Goal: Transaction & Acquisition: Purchase product/service

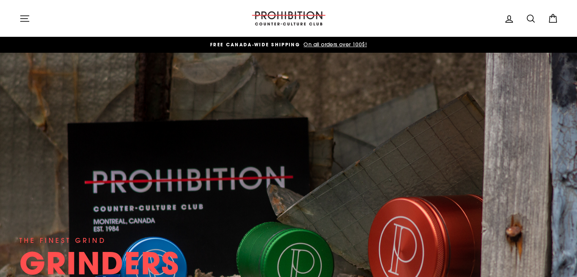
click at [22, 18] on icon "button" at bounding box center [24, 19] width 8 height 6
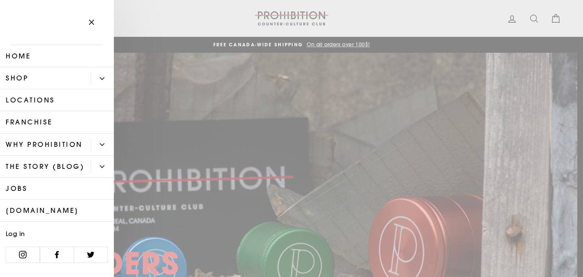
click at [42, 79] on link "Shop" at bounding box center [45, 78] width 91 height 22
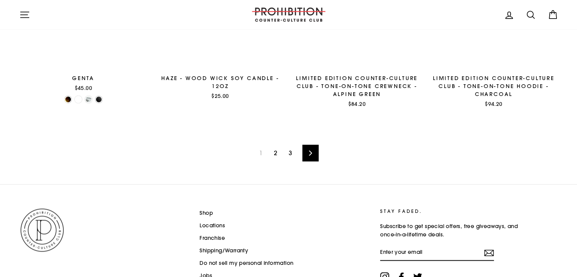
scroll to position [1254, 0]
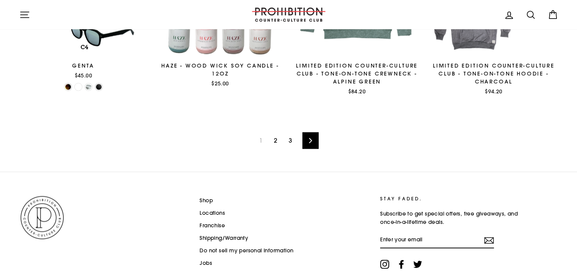
click at [311, 145] on link "Next" at bounding box center [310, 140] width 16 height 17
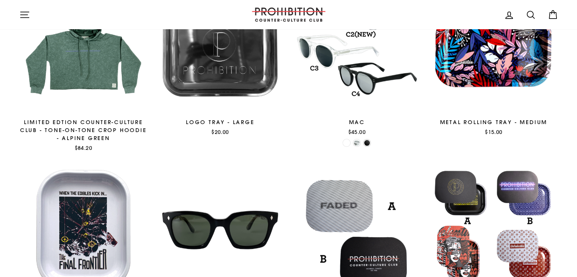
scroll to position [150, 0]
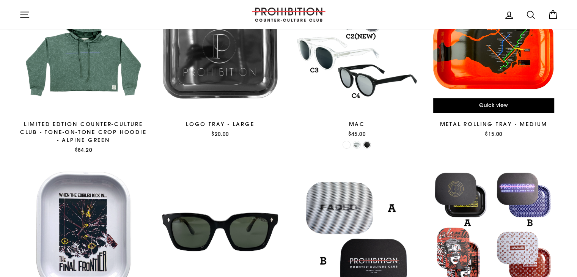
click at [508, 82] on div at bounding box center [493, 52] width 129 height 129
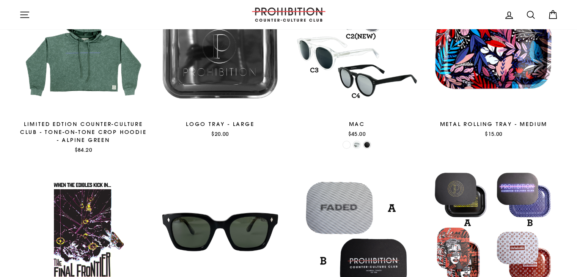
click at [97, 208] on div at bounding box center [83, 231] width 129 height 129
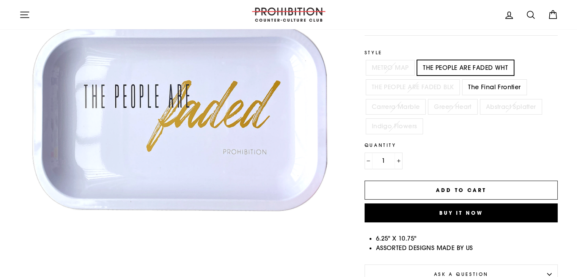
scroll to position [118, 0]
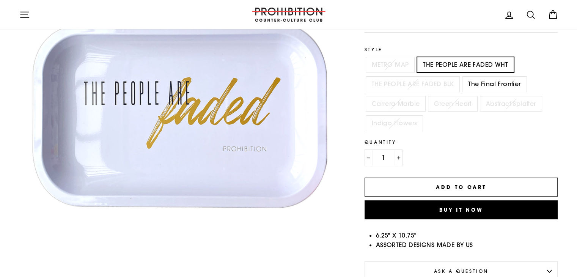
click at [489, 84] on label "The Final Frontier" at bounding box center [495, 84] width 64 height 15
click at [461, 77] on input "The Final Frontier" at bounding box center [461, 77] width 0 height 0
radio input "true"
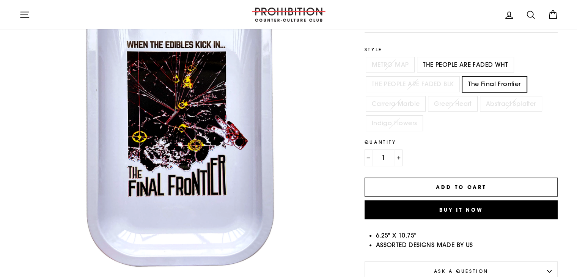
click at [193, 172] on button "Close (esc)" at bounding box center [179, 115] width 320 height 320
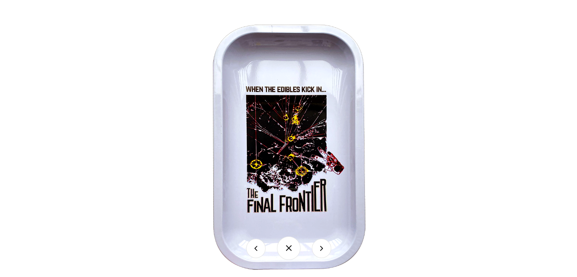
click at [323, 250] on button at bounding box center [321, 248] width 19 height 19
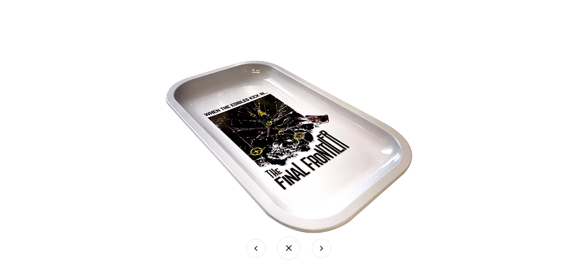
click at [323, 250] on button at bounding box center [321, 248] width 19 height 19
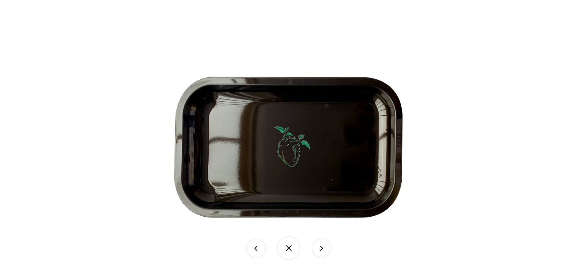
click at [255, 251] on button at bounding box center [255, 248] width 19 height 19
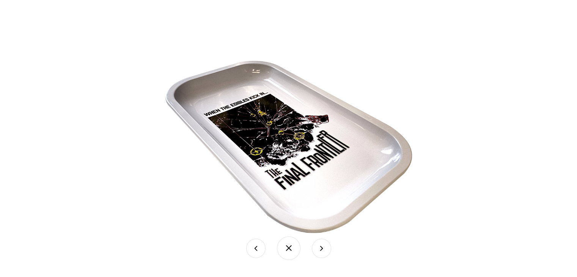
click at [255, 251] on button at bounding box center [255, 248] width 19 height 19
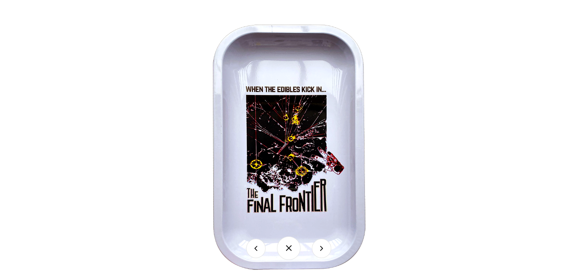
click at [255, 251] on button at bounding box center [255, 248] width 19 height 19
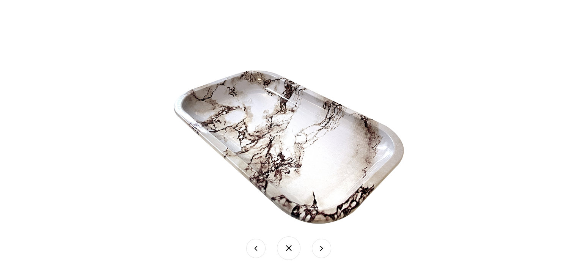
click at [255, 251] on button at bounding box center [255, 248] width 19 height 19
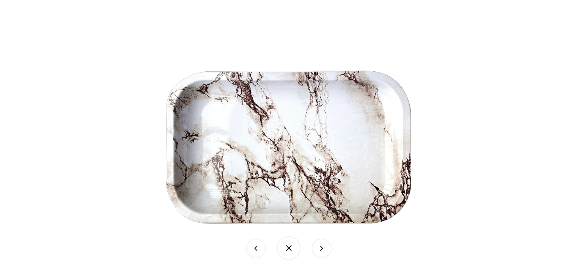
click at [255, 251] on button at bounding box center [255, 248] width 19 height 19
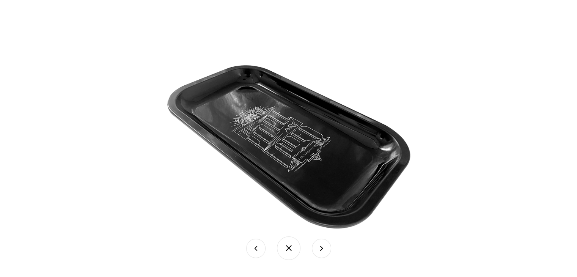
click at [255, 251] on button at bounding box center [255, 248] width 19 height 19
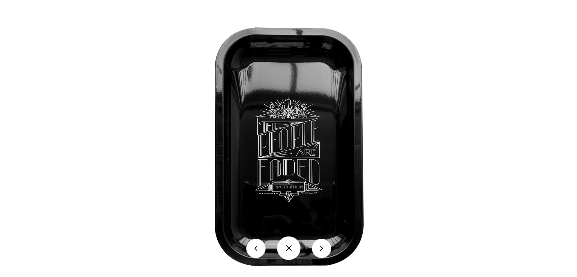
click at [255, 251] on button at bounding box center [255, 248] width 19 height 19
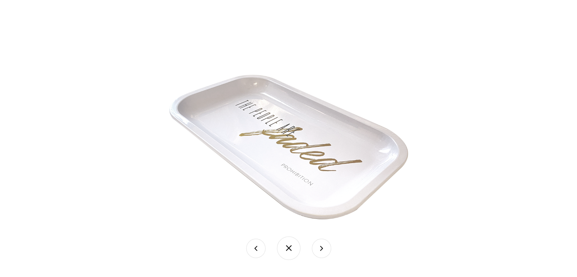
click at [255, 251] on button at bounding box center [255, 248] width 19 height 19
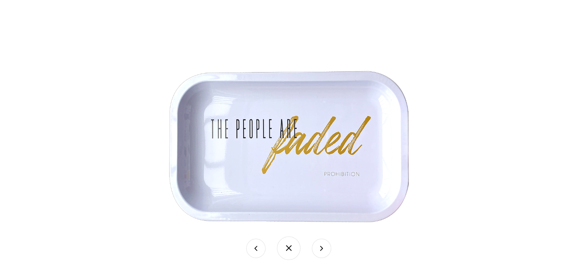
click at [255, 251] on button at bounding box center [255, 248] width 19 height 19
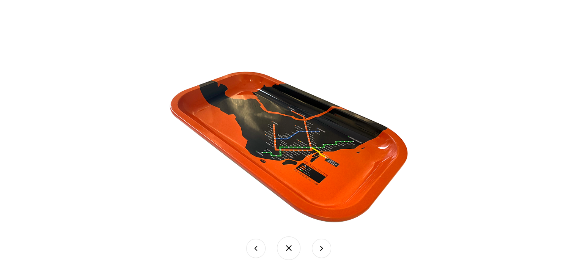
click at [255, 251] on button at bounding box center [255, 248] width 19 height 19
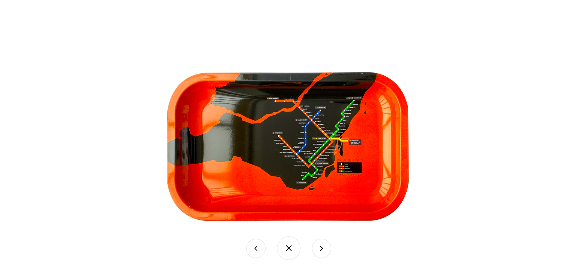
click at [255, 251] on button at bounding box center [255, 248] width 19 height 19
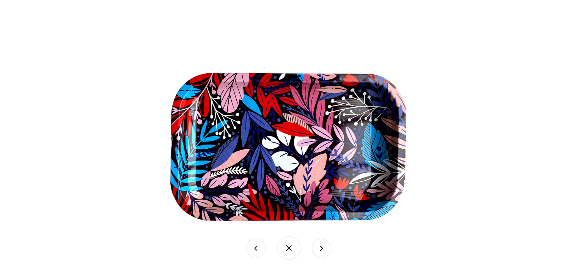
click at [255, 251] on button at bounding box center [255, 248] width 19 height 19
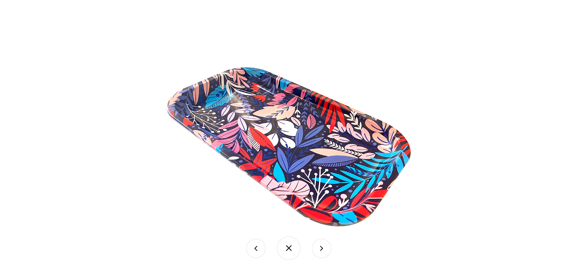
click at [255, 251] on button at bounding box center [255, 248] width 19 height 19
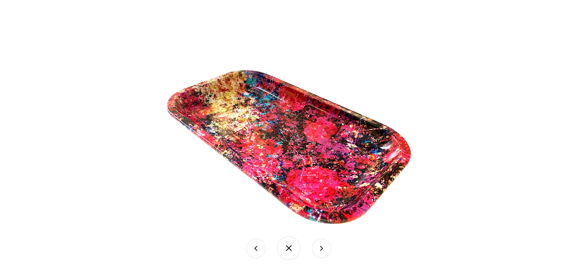
click at [255, 251] on button at bounding box center [255, 248] width 19 height 19
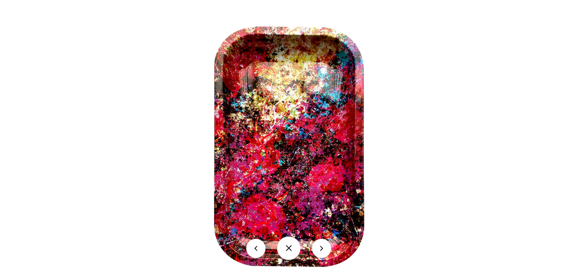
click at [255, 251] on button at bounding box center [255, 248] width 19 height 19
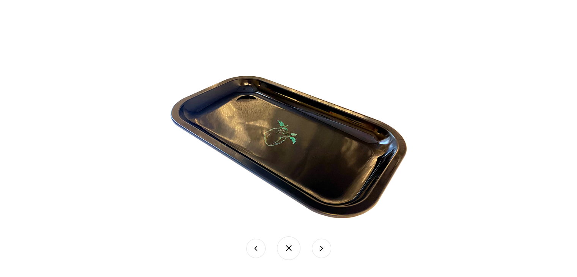
click at [255, 251] on button at bounding box center [255, 248] width 19 height 19
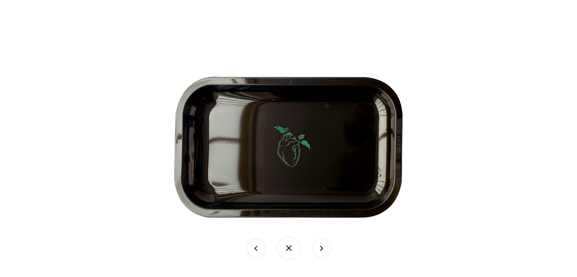
click at [255, 251] on button at bounding box center [255, 248] width 19 height 19
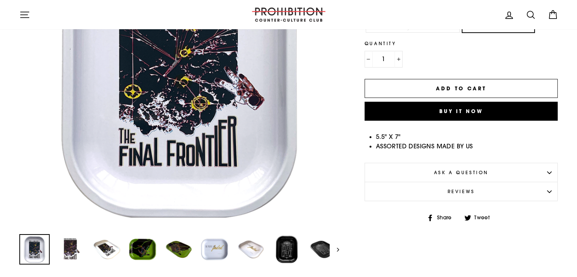
scroll to position [164, 0]
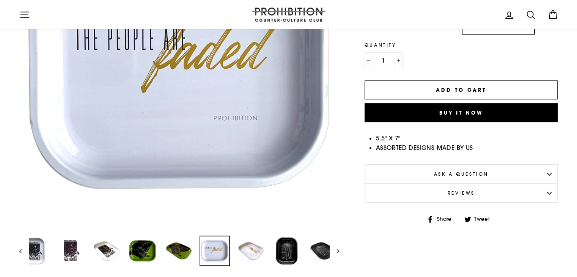
click at [219, 252] on img at bounding box center [214, 250] width 29 height 29
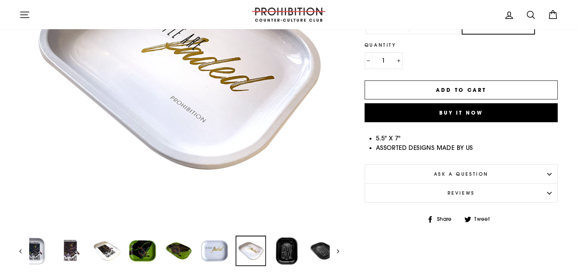
click at [255, 247] on img at bounding box center [250, 250] width 29 height 29
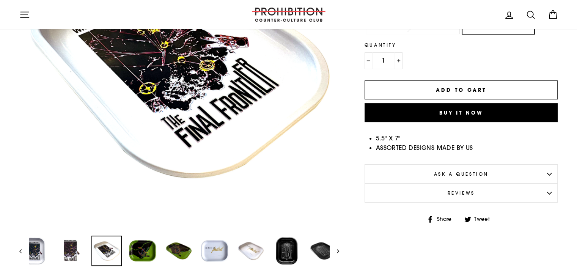
click at [105, 247] on img at bounding box center [106, 250] width 29 height 29
click at [65, 251] on img at bounding box center [70, 250] width 29 height 29
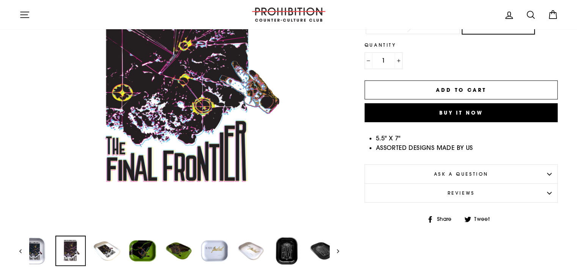
click at [35, 257] on img at bounding box center [34, 250] width 29 height 29
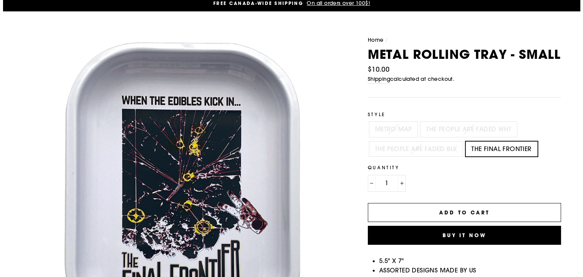
scroll to position [36, 0]
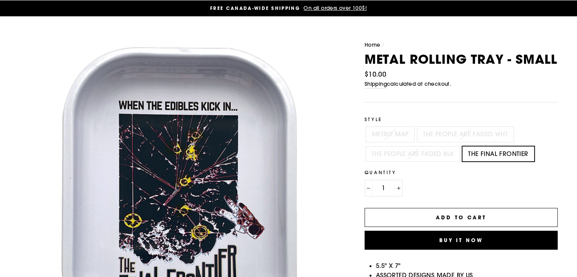
click at [425, 219] on button "Add to cart" at bounding box center [462, 217] width 194 height 19
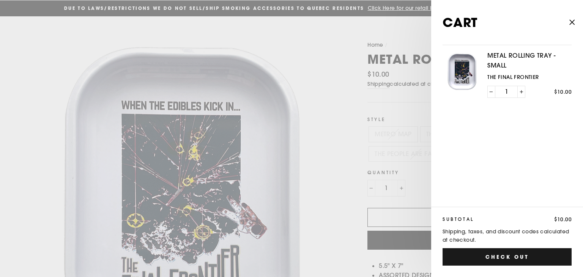
click at [489, 261] on button "Check out" at bounding box center [506, 256] width 129 height 17
